Goal: Task Accomplishment & Management: Use online tool/utility

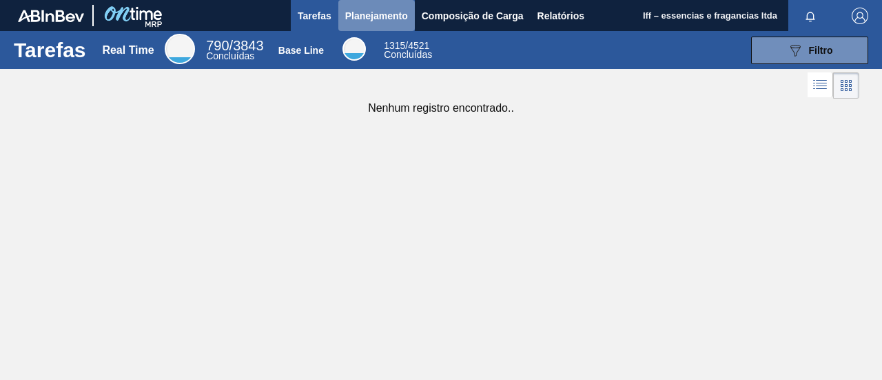
click at [391, 17] on span "Planejamento" at bounding box center [376, 16] width 63 height 17
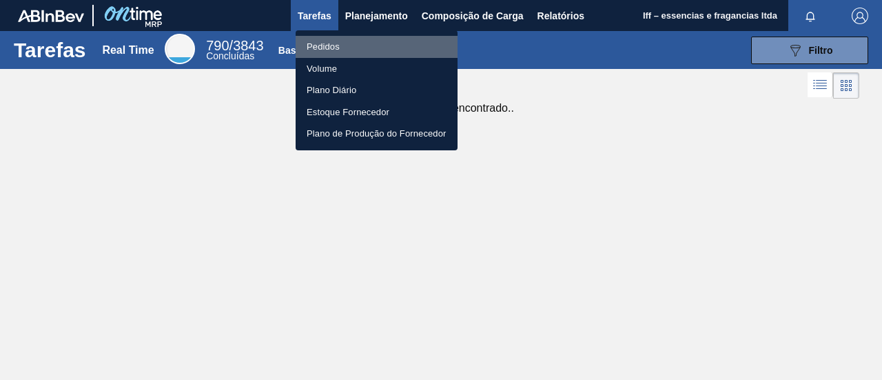
click at [333, 48] on li "Pedidos" at bounding box center [377, 47] width 162 height 22
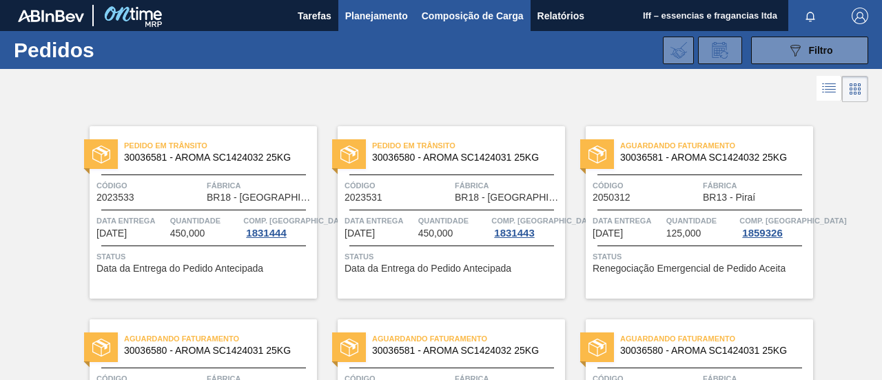
click at [468, 23] on span "Composição de Carga" at bounding box center [473, 16] width 102 height 17
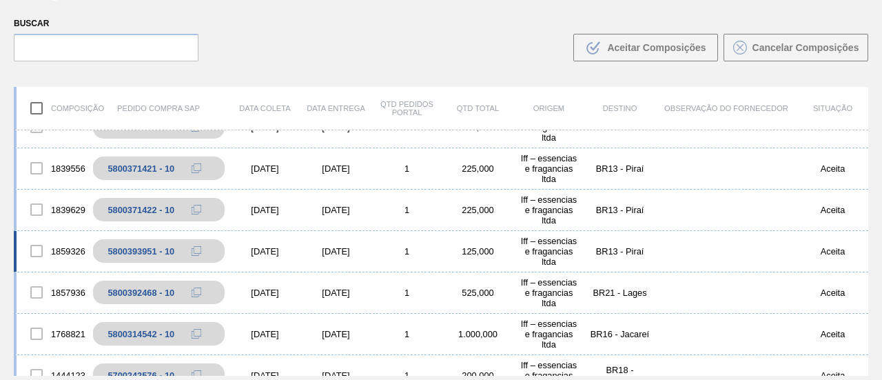
scroll to position [413, 0]
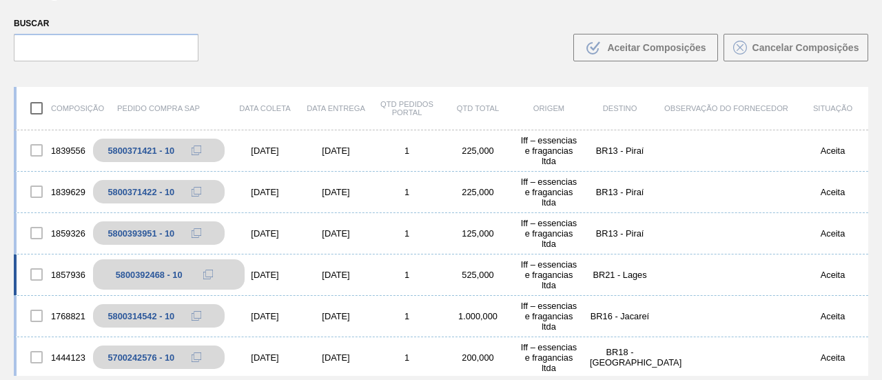
click at [169, 274] on div "5800392468 - 10" at bounding box center [149, 274] width 67 height 10
click at [307, 268] on div "1857936 5800392468 - 10 [DATE] [DATE] 1 525,000 Iff – essencias e fragancias lt…" at bounding box center [441, 274] width 854 height 41
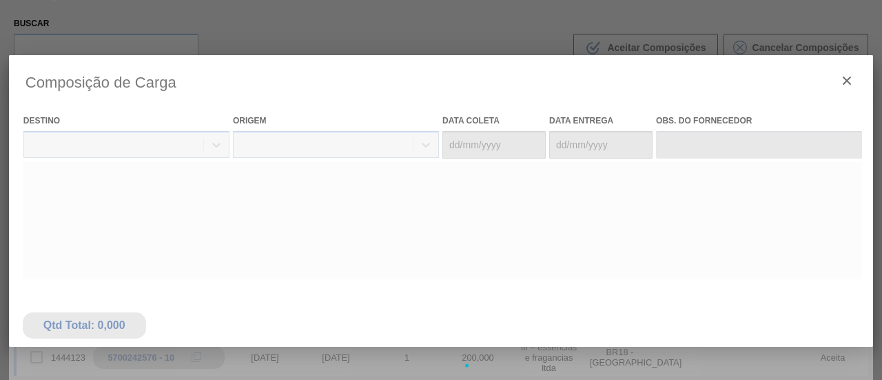
type coleta "[DATE]"
type Entrega "[DATE]"
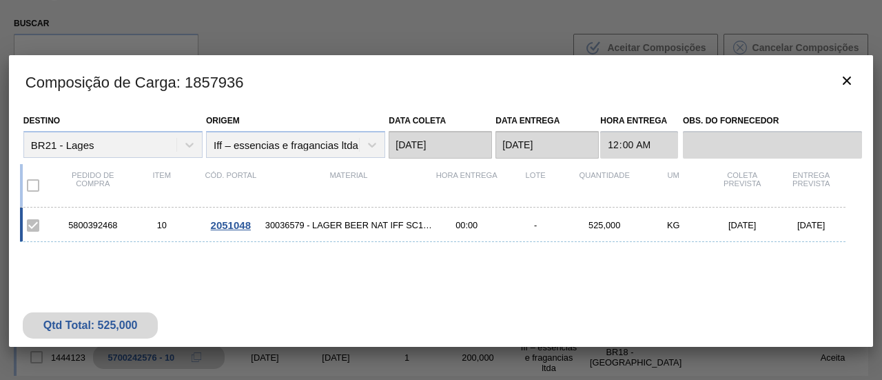
click at [234, 226] on span "2051048" at bounding box center [231, 225] width 40 height 12
